Goal: Find specific page/section: Find specific page/section

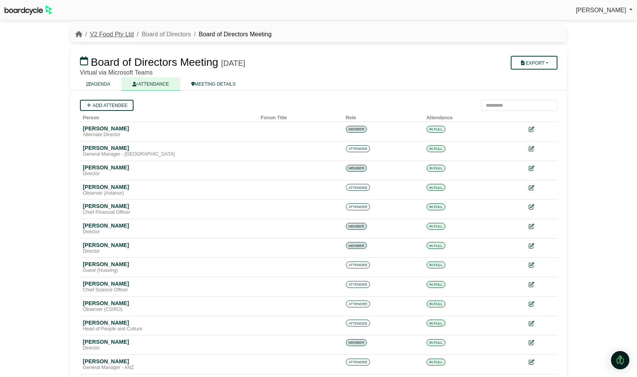
click at [119, 36] on link "V2 Food Pty Ltd" at bounding box center [112, 34] width 44 height 7
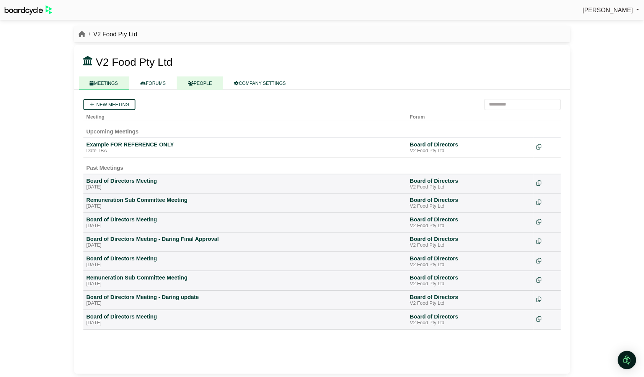
click at [199, 83] on link "PEOPLE" at bounding box center [200, 83] width 46 height 13
